Goal: Task Accomplishment & Management: Complete application form

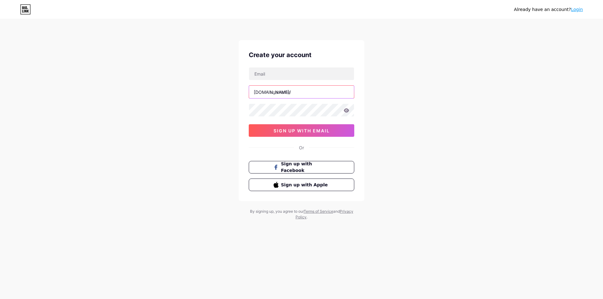
click at [313, 93] on input "text" at bounding box center [301, 92] width 105 height 13
paste input "https//[DOMAIN_NAME]/livedrawcambodiapools"
type input "https//[DOMAIN_NAME]/livedrawcambodiapools"
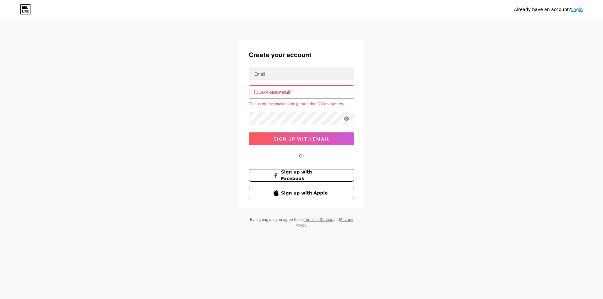
paste input "livedraw cambodia pools"
click at [311, 94] on input "live draw cambodia pools" at bounding box center [301, 92] width 105 height 13
click at [288, 92] on input "livedraw cambodiapools" at bounding box center [301, 92] width 105 height 13
drag, startPoint x: 290, startPoint y: 93, endPoint x: 245, endPoint y: 92, distance: 44.9
click at [245, 92] on div "Create your account [DOMAIN_NAME]/ live draw cambodiapools The username must no…" at bounding box center [302, 124] width 126 height 169
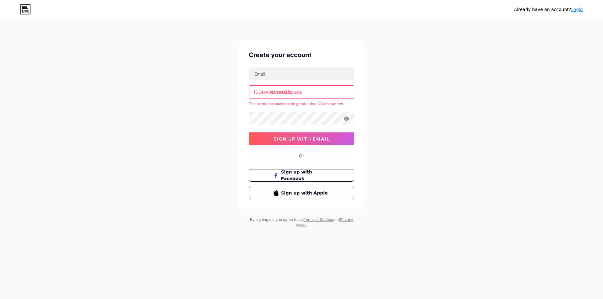
type input "cambodiapools"
click at [460, 118] on div "Already have an account? Login Create your account [DOMAIN_NAME]/ cambodiapools…" at bounding box center [301, 124] width 603 height 248
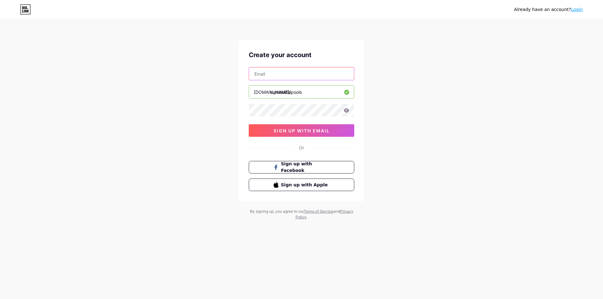
click at [301, 71] on input "text" at bounding box center [301, 74] width 105 height 13
paste input "[EMAIL_ADDRESS][DOMAIN_NAME]"
type input "[EMAIL_ADDRESS][DOMAIN_NAME]"
click at [313, 133] on span "sign up with email" at bounding box center [302, 130] width 56 height 5
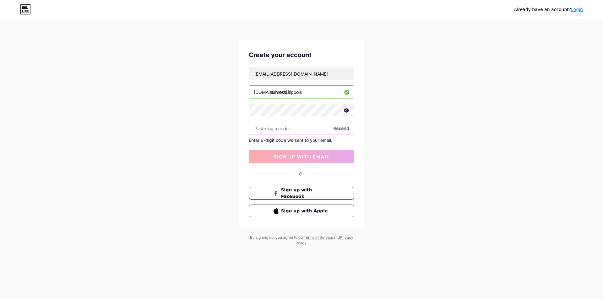
paste input "632779"
type input "632779"
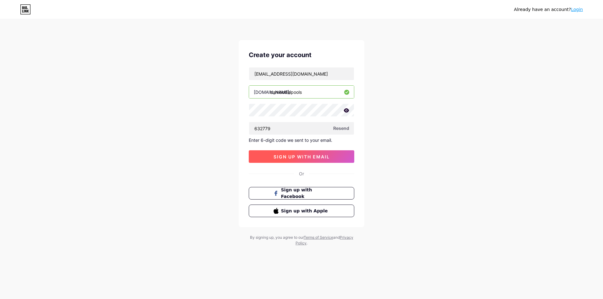
click at [297, 158] on span "sign up with email" at bounding box center [302, 156] width 56 height 5
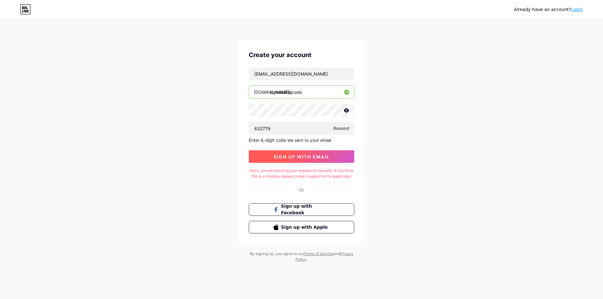
click at [297, 157] on span "sign up with email" at bounding box center [302, 156] width 56 height 5
click at [285, 92] on input "cambodiapools" at bounding box center [301, 92] width 105 height 13
drag, startPoint x: 286, startPoint y: 94, endPoint x: 292, endPoint y: 95, distance: 5.7
click at [292, 95] on input "cambodiapools" at bounding box center [301, 92] width 105 height 13
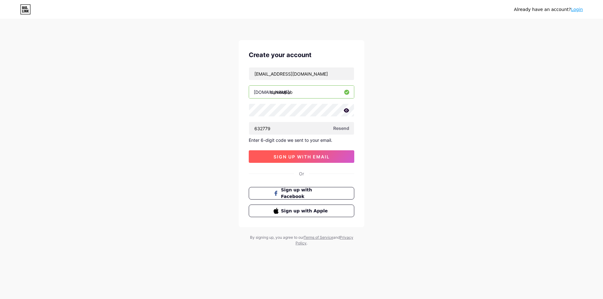
type input "cambopoo"
click at [320, 156] on span "sign up with email" at bounding box center [302, 156] width 56 height 5
